Goal: Information Seeking & Learning: Learn about a topic

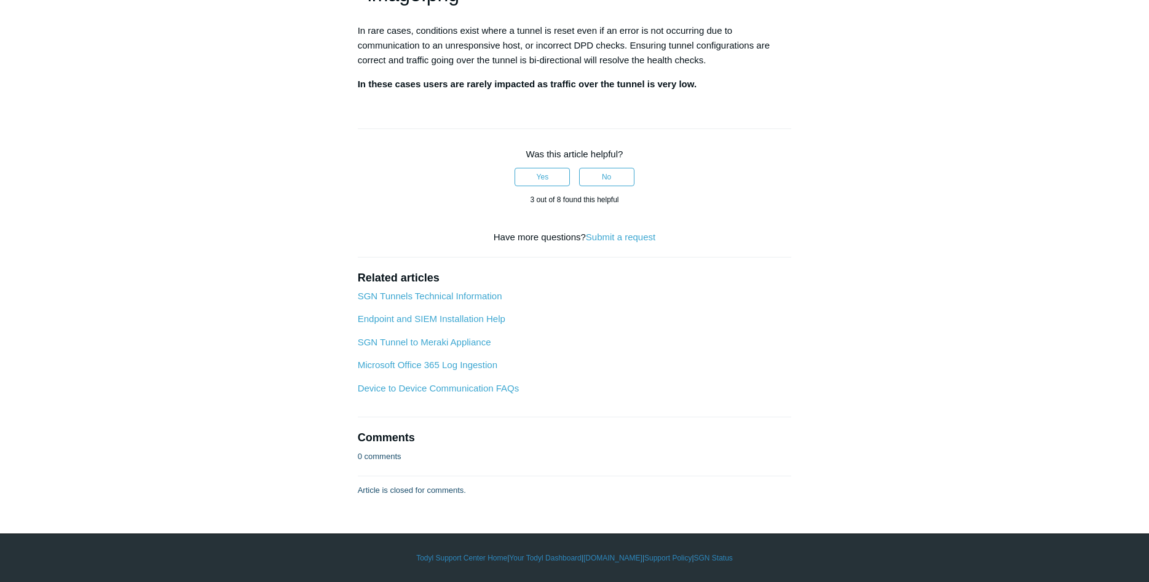
scroll to position [2348, 0]
click at [470, 299] on link "SGN Tunnels Technical Information" at bounding box center [430, 296] width 145 height 10
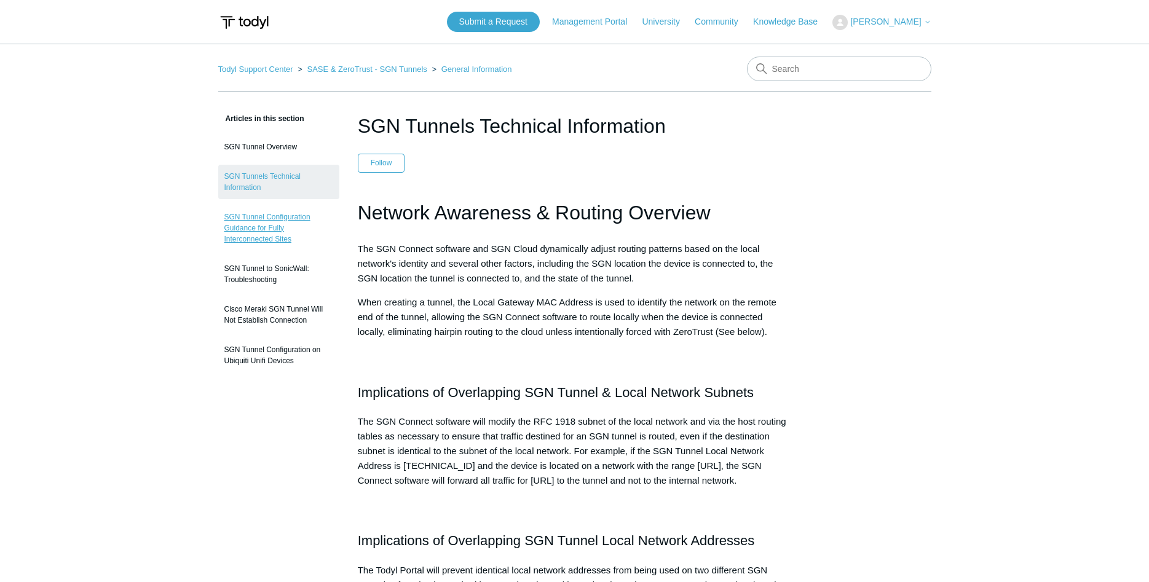
click at [263, 220] on link "SGN Tunnel Configuration Guidance for Fully Interconnected Sites" at bounding box center [278, 228] width 121 height 46
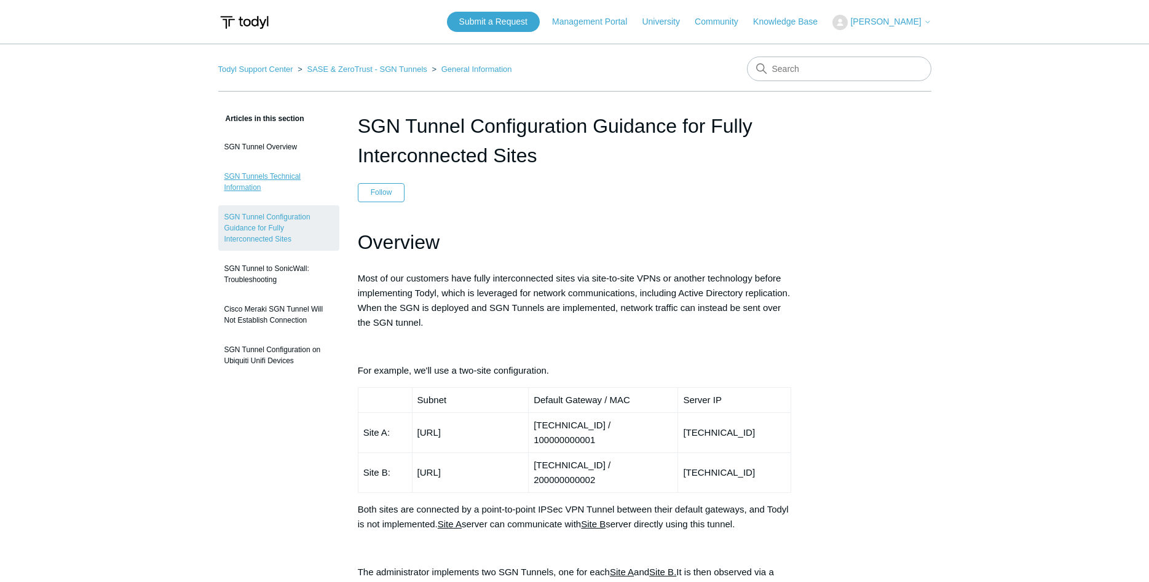
click at [293, 177] on link "SGN Tunnels Technical Information" at bounding box center [278, 182] width 121 height 34
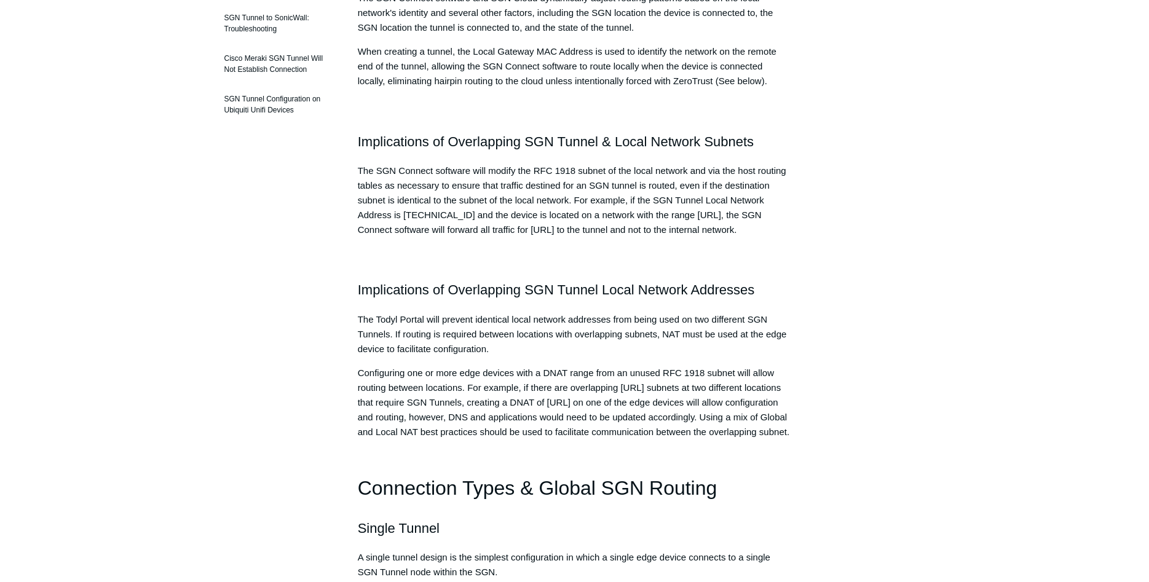
scroll to position [314, 0]
